Goal: Task Accomplishment & Management: Manage account settings

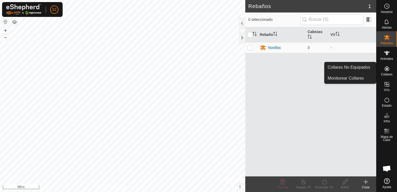
click at [385, 68] on icon at bounding box center [387, 68] width 5 height 5
click at [351, 69] on link "Collares No Equipados" at bounding box center [350, 67] width 51 height 10
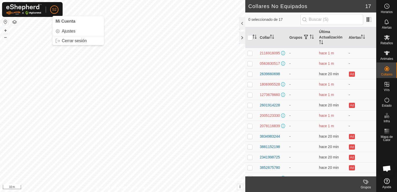
click at [55, 11] on span "S2" at bounding box center [54, 9] width 4 height 5
click at [65, 40] on link "Cerrar sesión" at bounding box center [77, 41] width 51 height 8
